Goal: Use online tool/utility: Utilize a website feature to perform a specific function

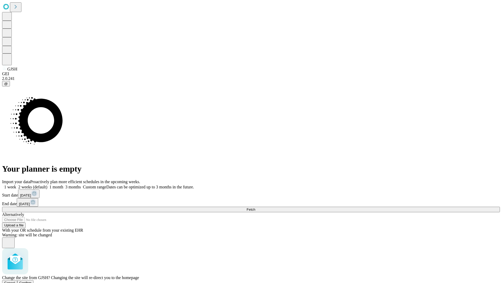
click at [32, 281] on span "Confirm" at bounding box center [25, 283] width 12 height 4
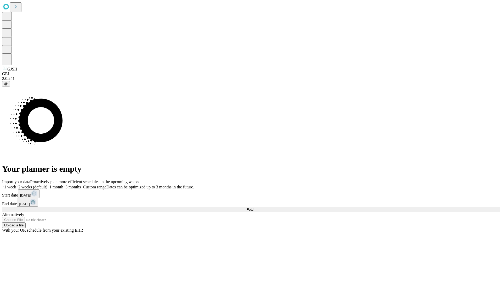
click at [47, 184] on label "2 weeks (default)" at bounding box center [31, 186] width 31 height 4
click at [255, 207] on span "Fetch" at bounding box center [251, 209] width 9 height 4
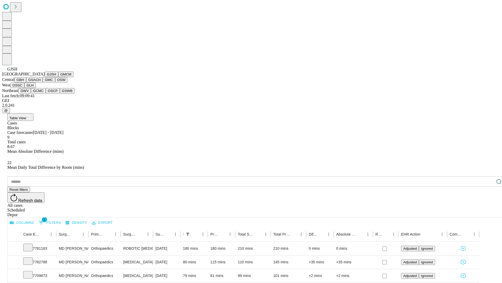
click at [58, 77] on button "GMCM" at bounding box center [65, 73] width 15 height 5
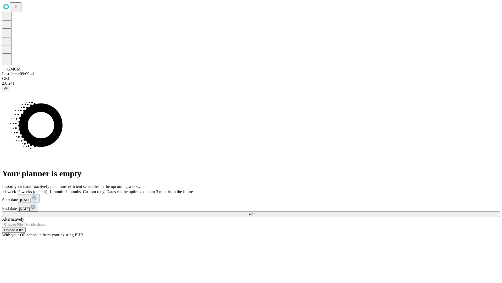
click at [47, 189] on label "2 weeks (default)" at bounding box center [31, 191] width 31 height 4
click at [255, 212] on span "Fetch" at bounding box center [251, 214] width 9 height 4
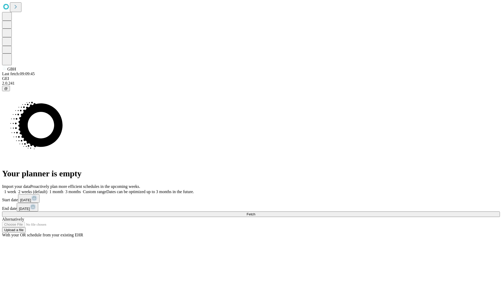
click at [47, 189] on label "2 weeks (default)" at bounding box center [31, 191] width 31 height 4
click at [255, 212] on span "Fetch" at bounding box center [251, 214] width 9 height 4
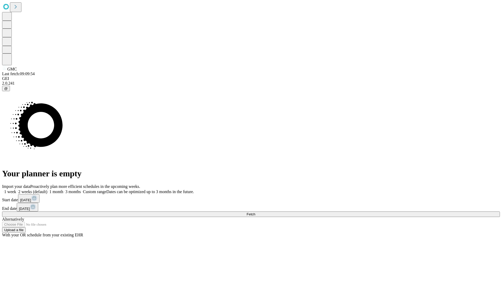
click at [47, 189] on label "2 weeks (default)" at bounding box center [31, 191] width 31 height 4
click at [255, 212] on span "Fetch" at bounding box center [251, 214] width 9 height 4
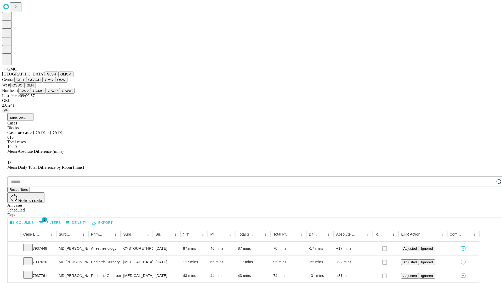
click at [55, 82] on button "OSW" at bounding box center [61, 79] width 13 height 5
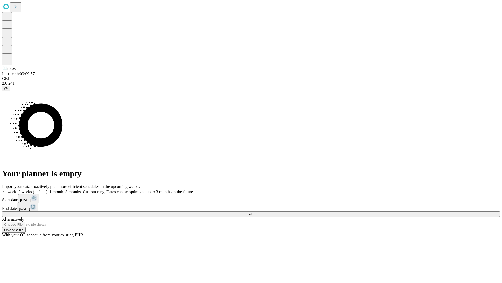
click at [47, 189] on label "2 weeks (default)" at bounding box center [31, 191] width 31 height 4
click at [255, 212] on span "Fetch" at bounding box center [251, 214] width 9 height 4
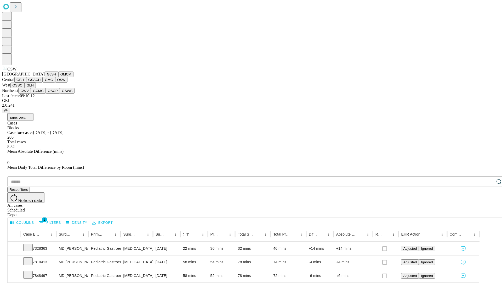
click at [25, 88] on button "OSSC" at bounding box center [17, 84] width 14 height 5
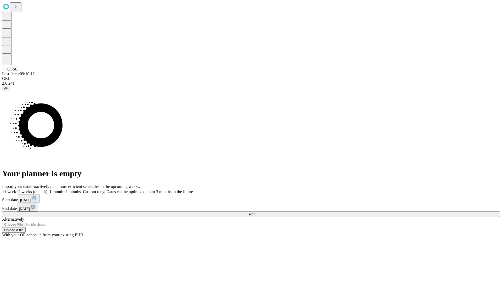
click at [47, 189] on label "2 weeks (default)" at bounding box center [31, 191] width 31 height 4
click at [255, 212] on span "Fetch" at bounding box center [251, 214] width 9 height 4
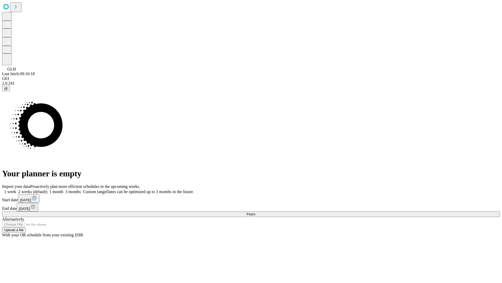
click at [47, 189] on label "2 weeks (default)" at bounding box center [31, 191] width 31 height 4
click at [255, 212] on span "Fetch" at bounding box center [251, 214] width 9 height 4
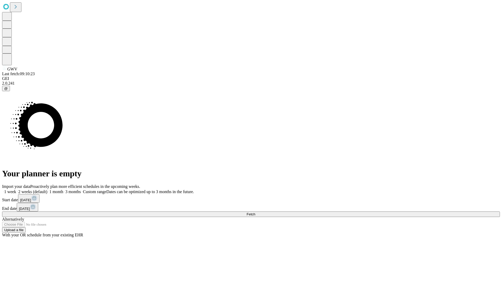
click at [255, 212] on span "Fetch" at bounding box center [251, 214] width 9 height 4
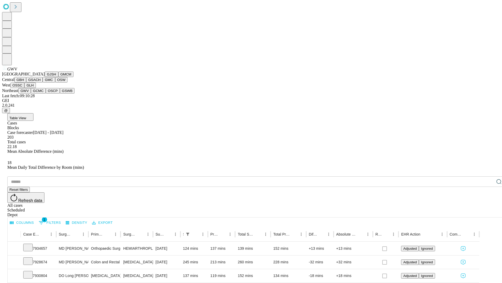
click at [41, 93] on button "GCMC" at bounding box center [38, 90] width 15 height 5
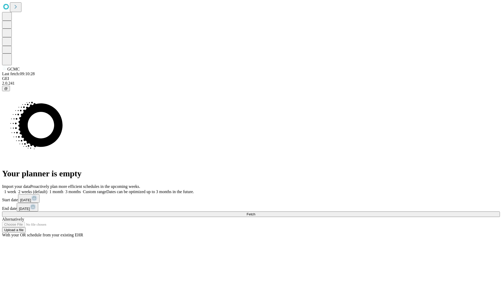
click at [47, 189] on label "2 weeks (default)" at bounding box center [31, 191] width 31 height 4
click at [255, 212] on span "Fetch" at bounding box center [251, 214] width 9 height 4
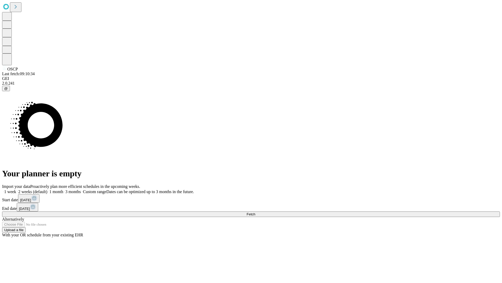
click at [255, 212] on span "Fetch" at bounding box center [251, 214] width 9 height 4
